Goal: Register for event/course

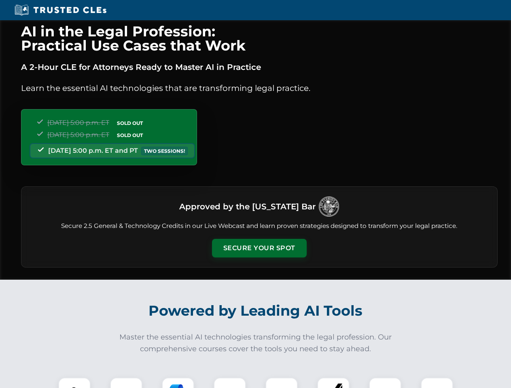
click at [259, 248] on button "Secure Your Spot" at bounding box center [259, 248] width 95 height 19
click at [74, 383] on img at bounding box center [74, 393] width 23 height 23
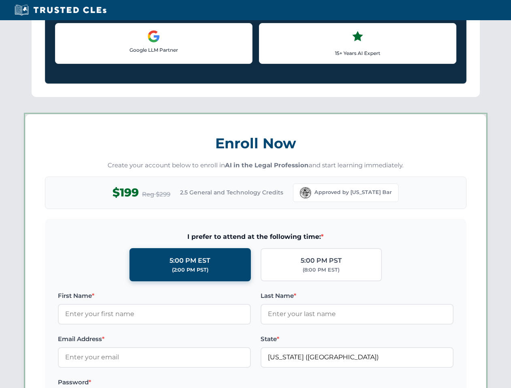
click at [178, 383] on label "Password *" at bounding box center [154, 383] width 193 height 10
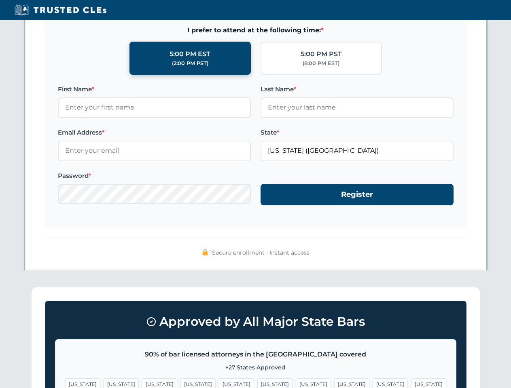
click at [373, 383] on span "[US_STATE]" at bounding box center [390, 385] width 35 height 12
